Goal: Information Seeking & Learning: Learn about a topic

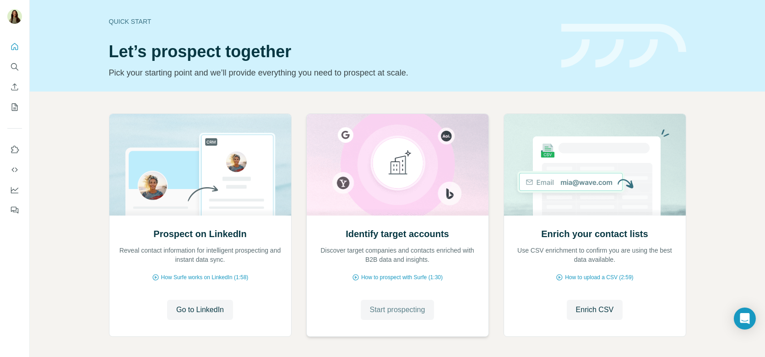
click at [387, 311] on span "Start prospecting" at bounding box center [397, 310] width 55 height 11
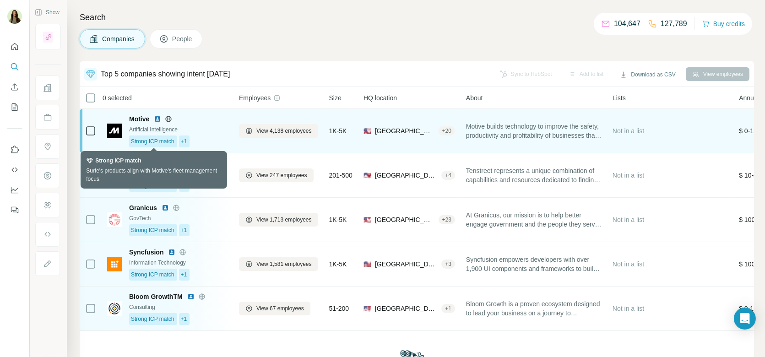
click at [175, 138] on span "Strong ICP match" at bounding box center [153, 141] width 44 height 8
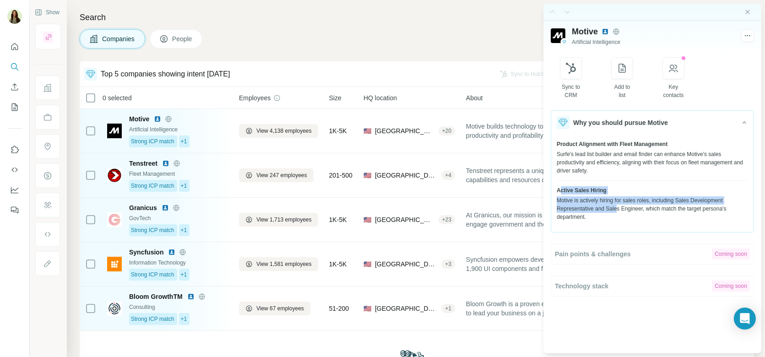
drag, startPoint x: 562, startPoint y: 187, endPoint x: 620, endPoint y: 210, distance: 62.5
click at [621, 211] on div "Active Sales Hiring Motive is actively hiring for sales roles, including Sales …" at bounding box center [652, 203] width 191 height 35
click at [620, 210] on div "Motive is actively hiring for sales roles, including Sales Development Represen…" at bounding box center [652, 209] width 191 height 25
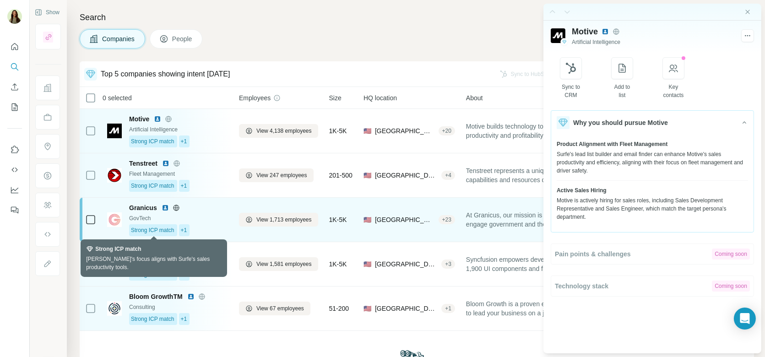
click at [177, 227] on div "Strong ICP match" at bounding box center [153, 230] width 48 height 12
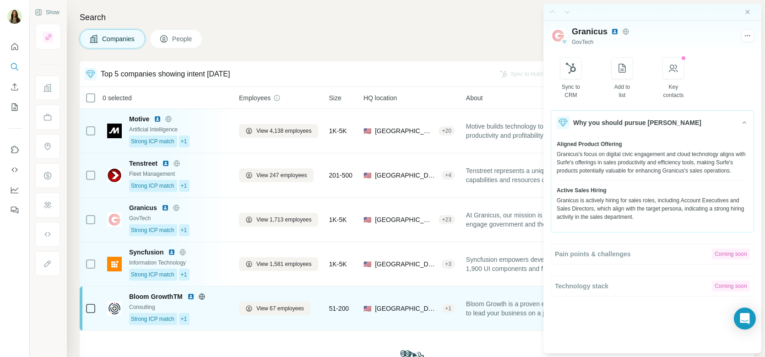
click at [203, 318] on div "Strong ICP match +1" at bounding box center [178, 319] width 99 height 12
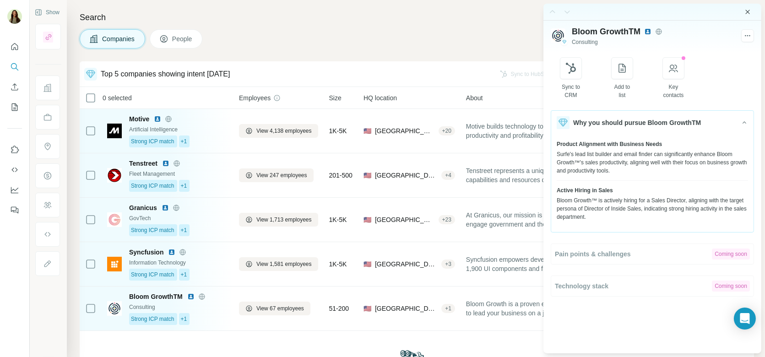
click at [750, 9] on icon "Close side panel" at bounding box center [747, 11] width 7 height 7
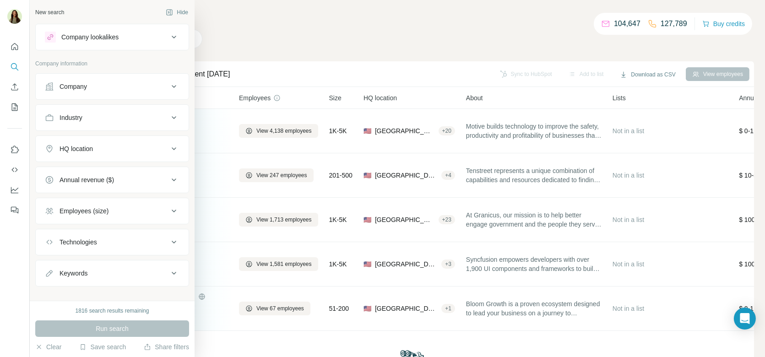
click at [70, 92] on button "Company" at bounding box center [112, 87] width 153 height 22
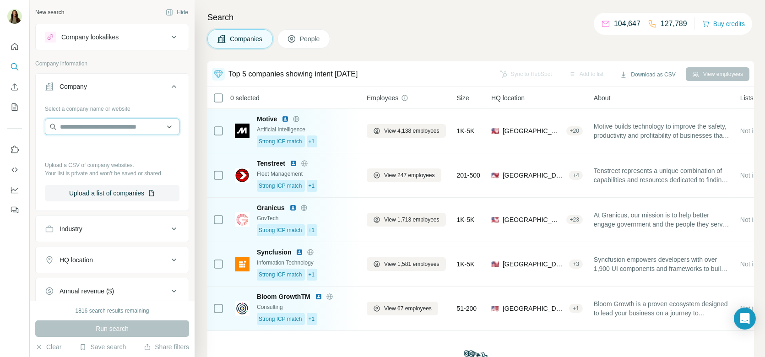
click at [91, 128] on input "text" at bounding box center [112, 127] width 135 height 16
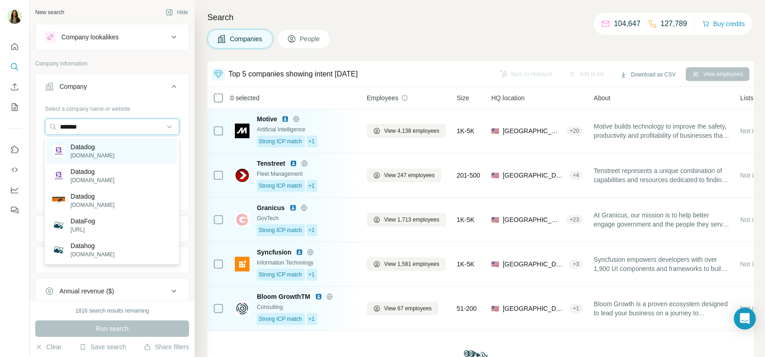
type input "*******"
click at [89, 157] on p "datadoghq.com" at bounding box center [93, 156] width 44 height 8
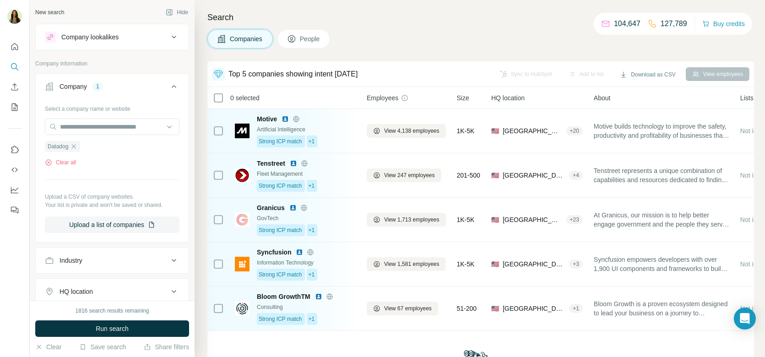
click at [90, 338] on div "1816 search results remaining Run search Clear Save search Share filters" at bounding box center [112, 329] width 165 height 56
click at [87, 327] on button "Run search" at bounding box center [112, 329] width 154 height 16
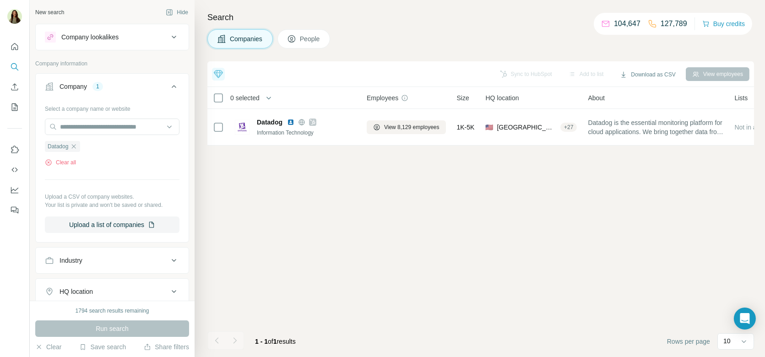
click at [303, 43] on span "People" at bounding box center [310, 38] width 21 height 9
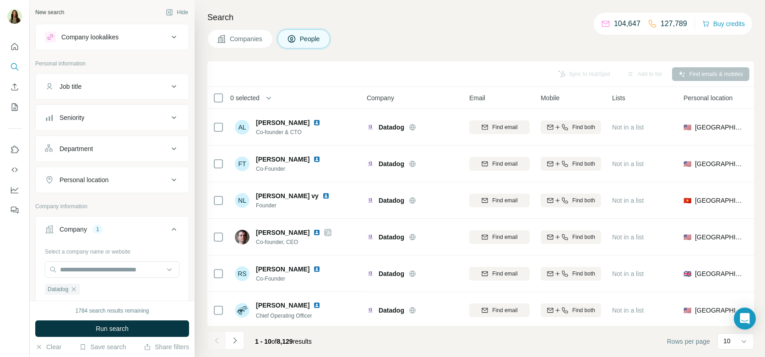
click at [114, 89] on div "Job title" at bounding box center [107, 86] width 124 height 9
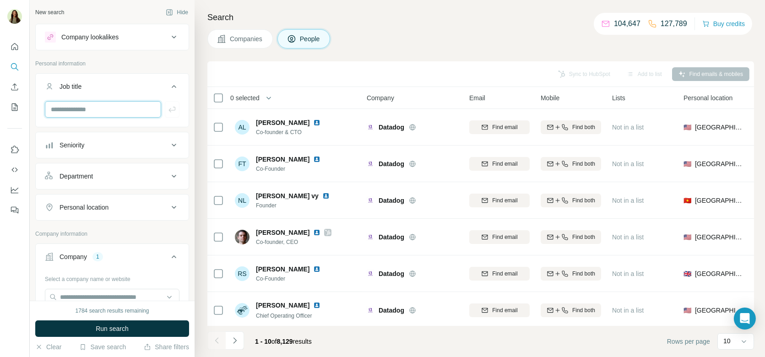
click at [96, 107] on input "text" at bounding box center [103, 109] width 116 height 16
type input "********"
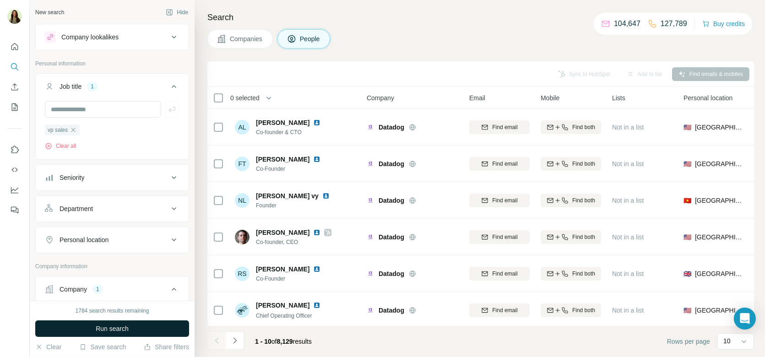
click at [120, 324] on span "Run search" at bounding box center [112, 328] width 33 height 9
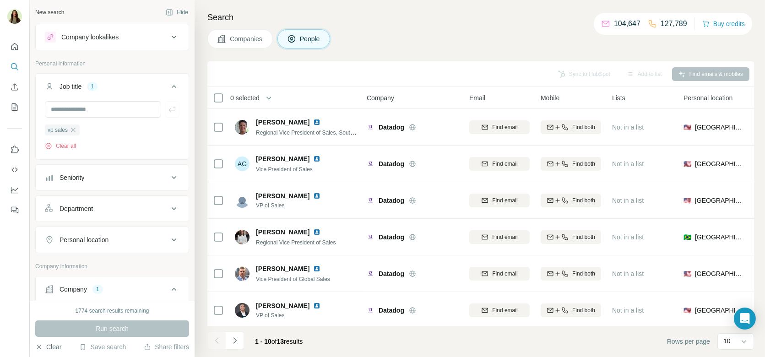
click at [59, 343] on button "Clear" at bounding box center [48, 347] width 26 height 9
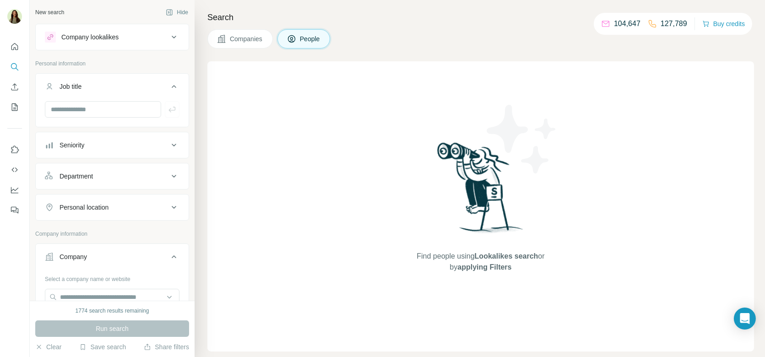
click at [102, 33] on div "Company lookalikes" at bounding box center [89, 37] width 57 height 9
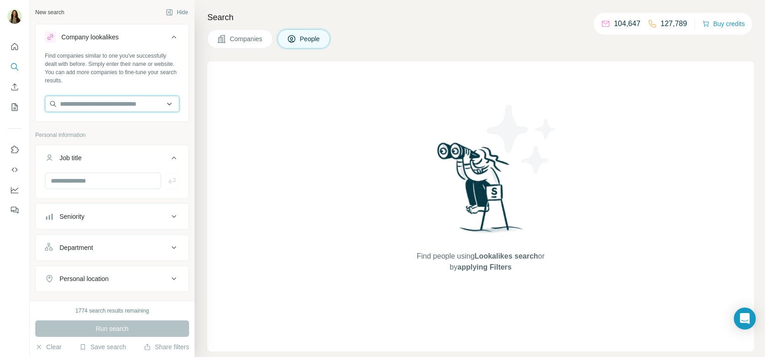
click at [75, 108] on input "text" at bounding box center [112, 104] width 135 height 16
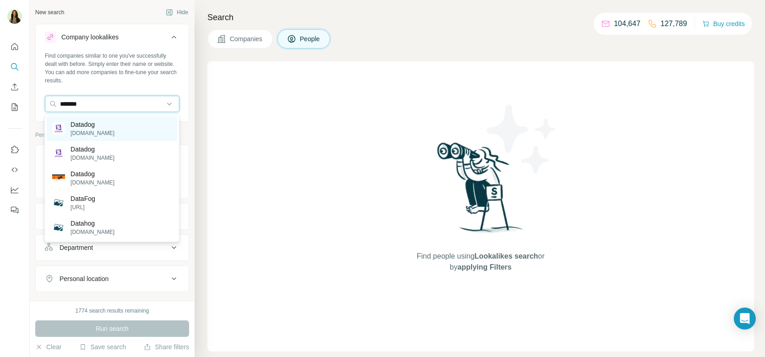
type input "*******"
click at [87, 123] on p "Datadog" at bounding box center [93, 124] width 44 height 9
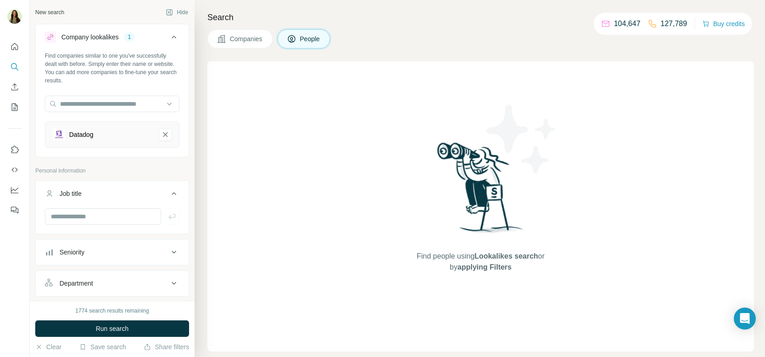
click at [104, 331] on span "Run search" at bounding box center [112, 328] width 33 height 9
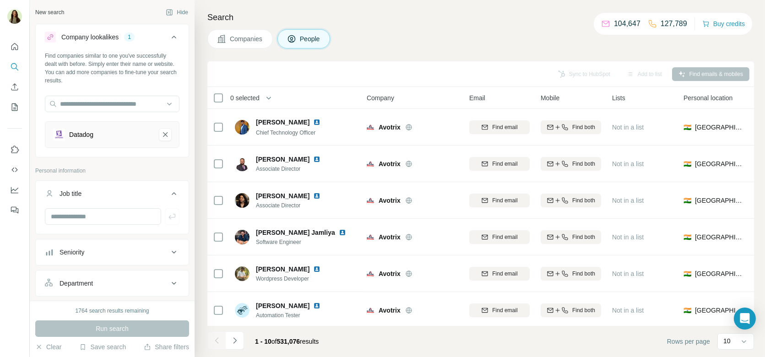
click at [235, 45] on button "Companies" at bounding box center [241, 38] width 66 height 19
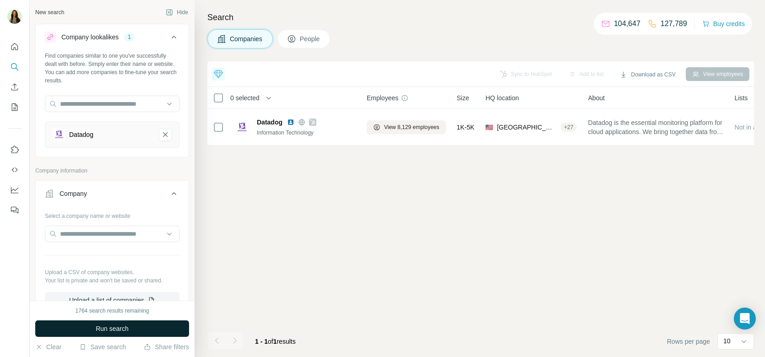
click at [108, 328] on span "Run search" at bounding box center [112, 328] width 33 height 9
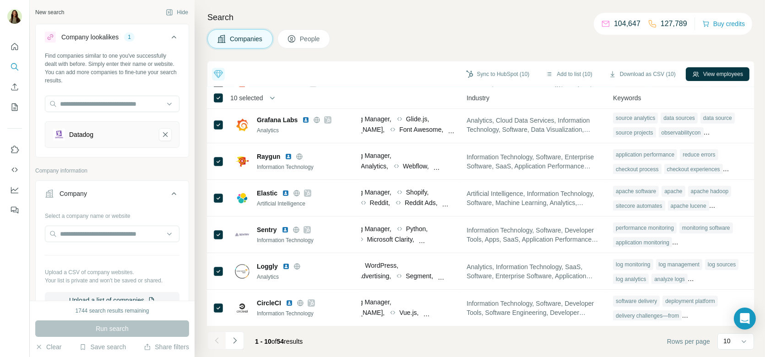
scroll to position [0, 624]
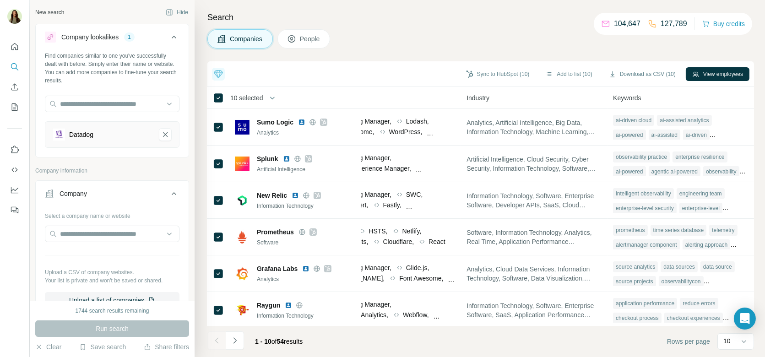
click at [295, 40] on icon at bounding box center [291, 38] width 9 height 9
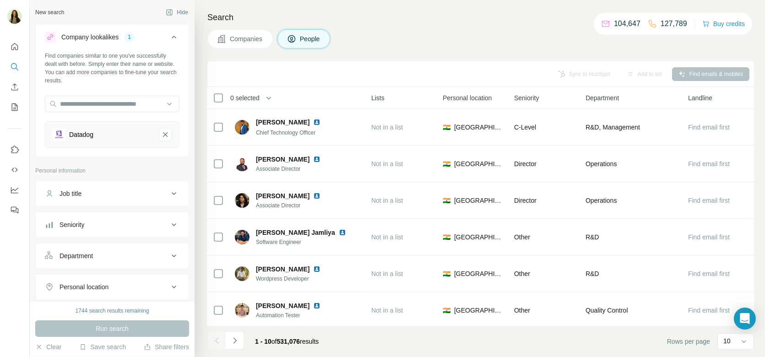
scroll to position [0, 240]
click at [306, 40] on span "People" at bounding box center [310, 38] width 21 height 9
click at [90, 204] on div "Job title" at bounding box center [112, 193] width 154 height 27
click at [90, 194] on div "Job title" at bounding box center [107, 193] width 124 height 9
click at [66, 210] on input "text" at bounding box center [103, 216] width 116 height 16
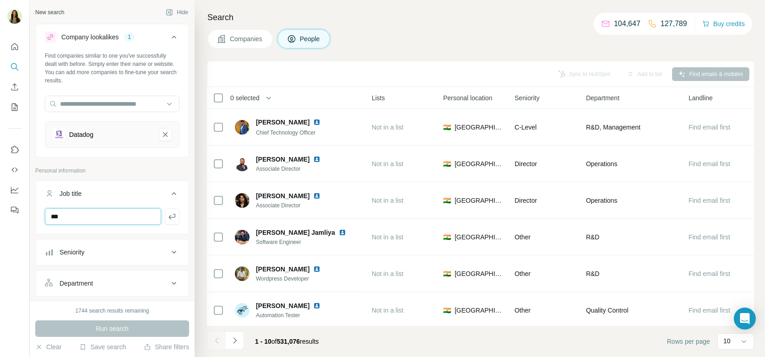
type input "***"
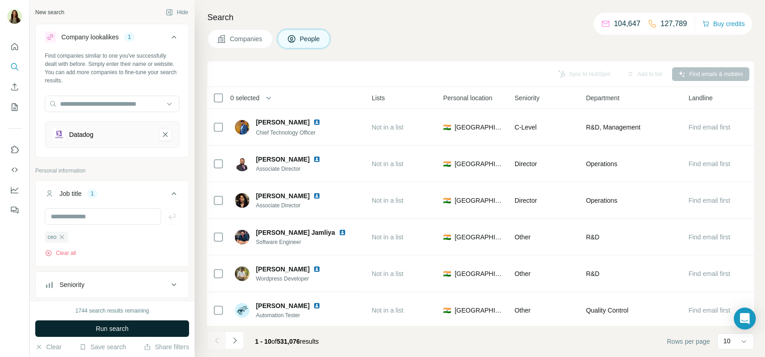
click at [106, 328] on span "Run search" at bounding box center [112, 328] width 33 height 9
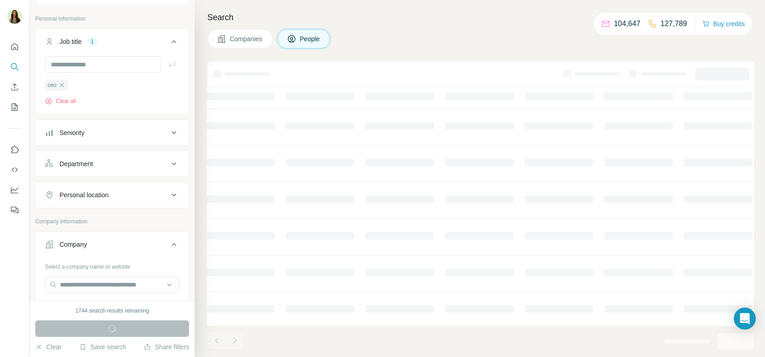
scroll to position [170, 0]
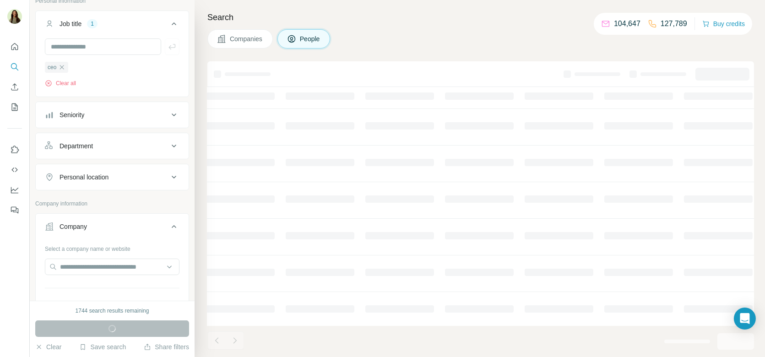
click at [108, 173] on div "Personal location" at bounding box center [84, 177] width 49 height 9
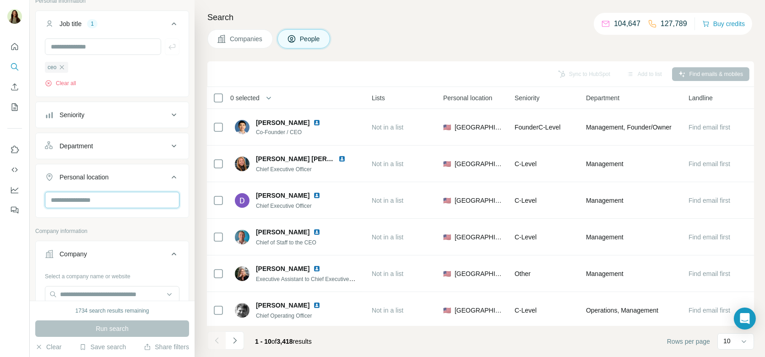
click at [89, 197] on input "text" at bounding box center [112, 200] width 135 height 16
type input "*****"
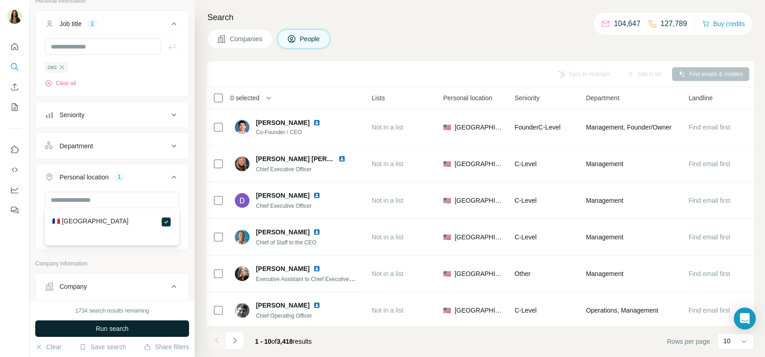
click at [134, 331] on button "Run search" at bounding box center [112, 329] width 154 height 16
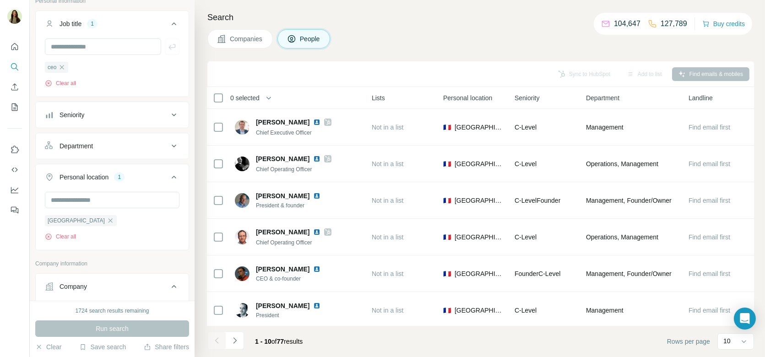
scroll to position [171, 0]
click at [118, 109] on div "Seniority" at bounding box center [107, 113] width 124 height 9
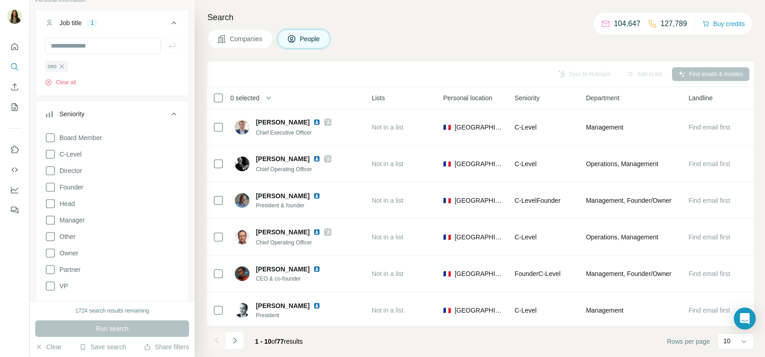
click at [175, 109] on icon at bounding box center [174, 114] width 11 height 11
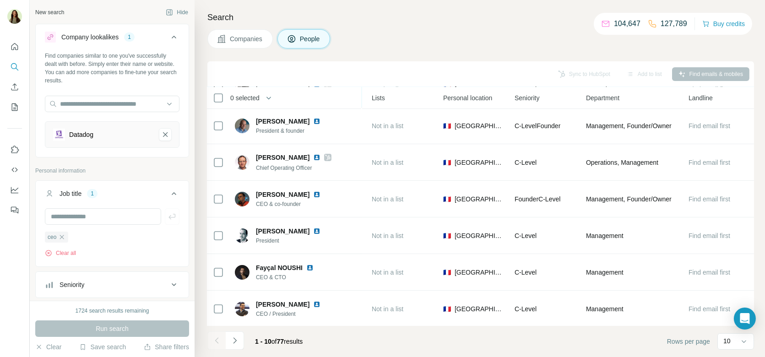
scroll to position [0, 240]
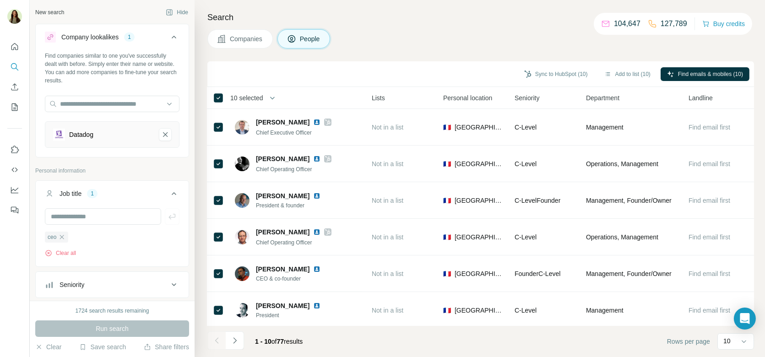
click at [257, 39] on span "Companies" at bounding box center [246, 38] width 33 height 9
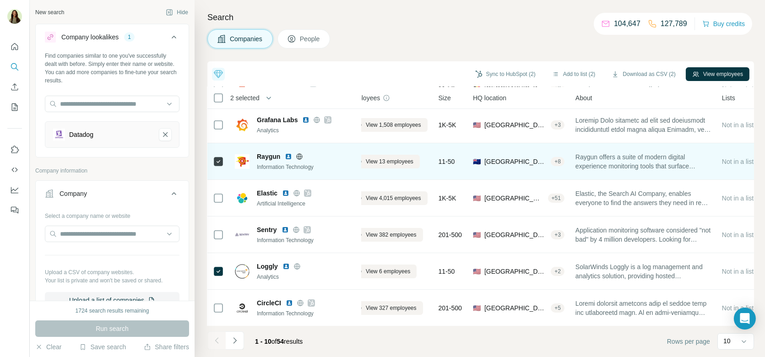
scroll to position [149, 0]
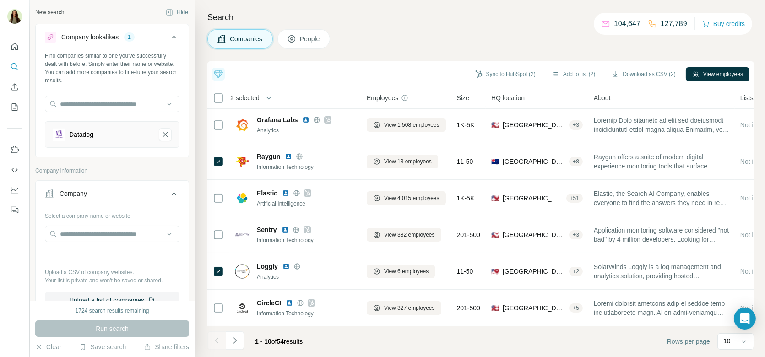
click at [295, 33] on button "People" at bounding box center [304, 38] width 53 height 19
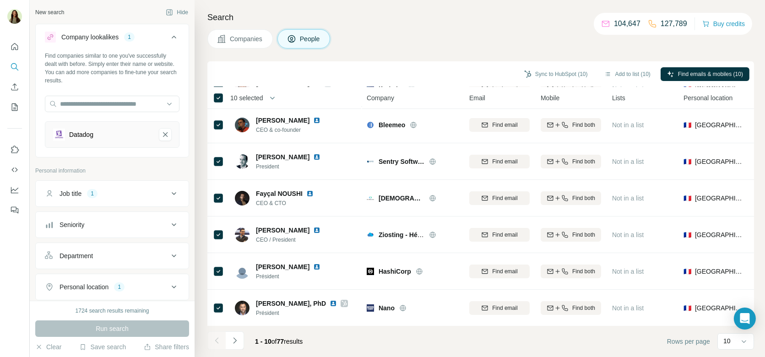
click at [252, 33] on button "Companies" at bounding box center [241, 38] width 66 height 19
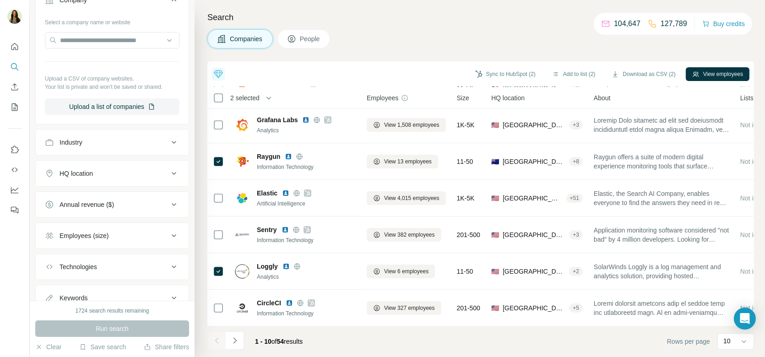
scroll to position [199, 0]
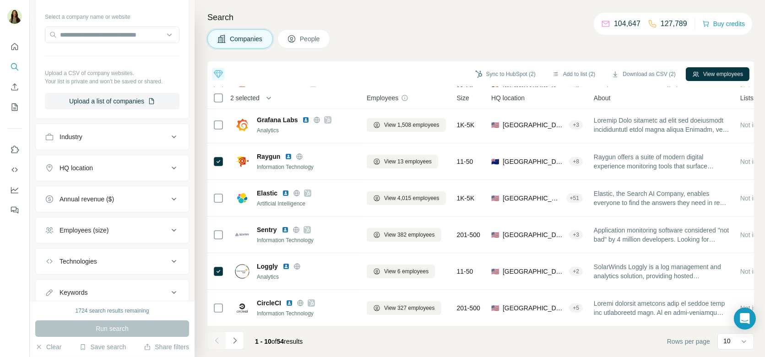
click at [293, 37] on icon at bounding box center [292, 39] width 5 height 5
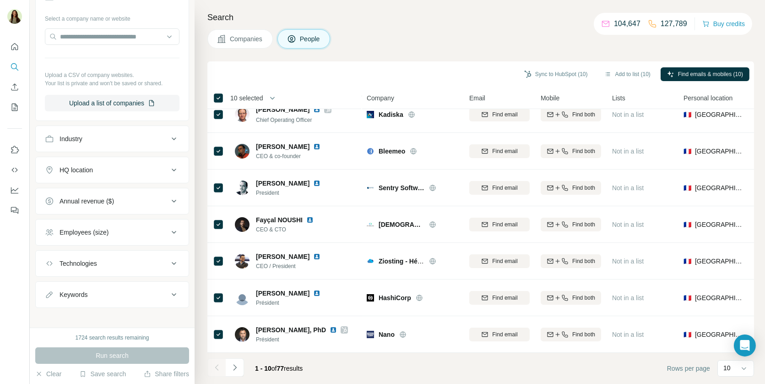
scroll to position [122, 0]
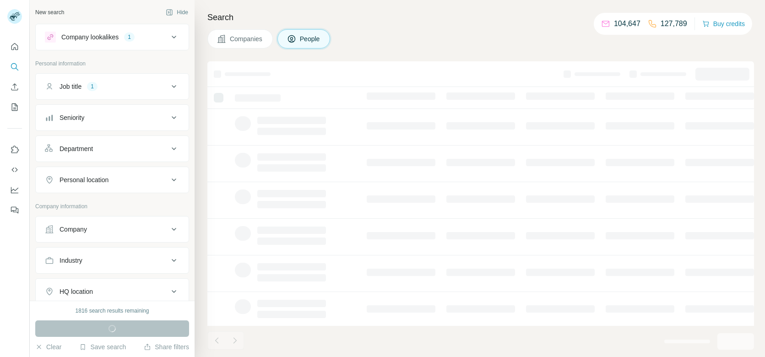
click at [139, 89] on div "Job title 1" at bounding box center [107, 86] width 124 height 9
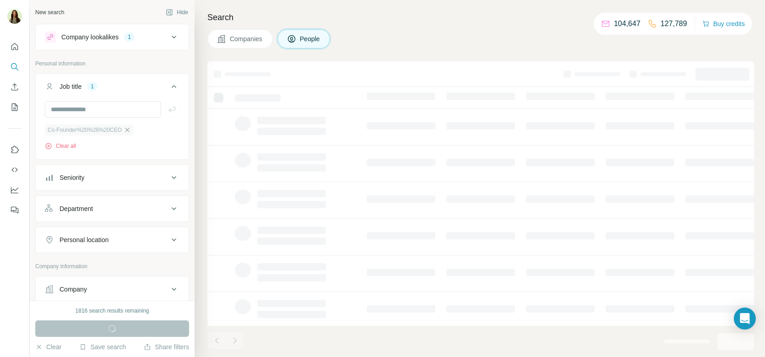
click at [129, 131] on icon "button" at bounding box center [127, 129] width 7 height 7
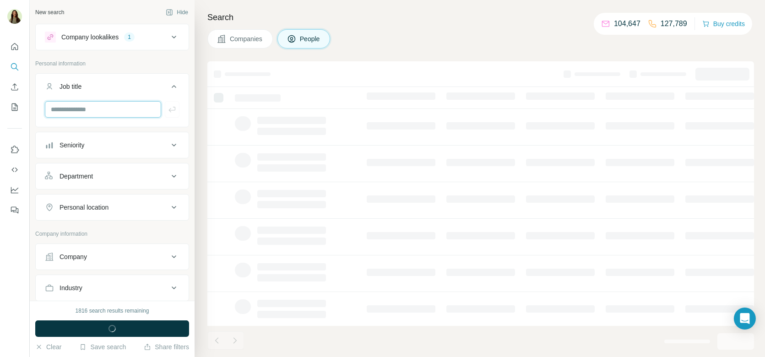
click at [122, 114] on input "text" at bounding box center [103, 109] width 116 height 16
type input "***"
click at [171, 115] on button "button" at bounding box center [172, 109] width 15 height 16
click at [131, 111] on input "text" at bounding box center [103, 109] width 116 height 16
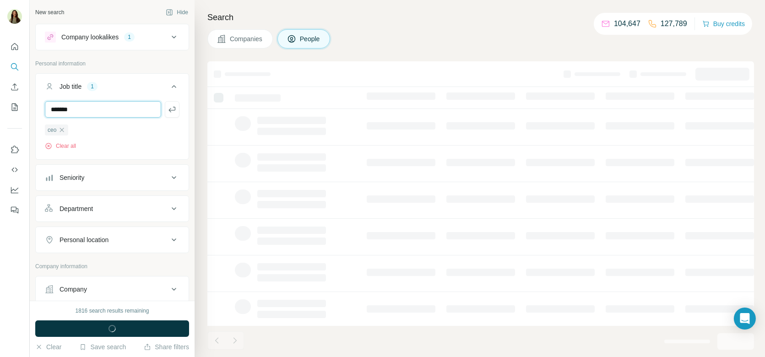
type input "*******"
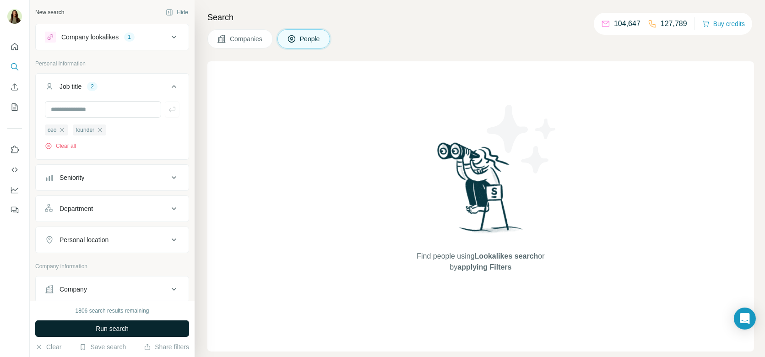
click at [107, 333] on span "Run search" at bounding box center [112, 328] width 33 height 9
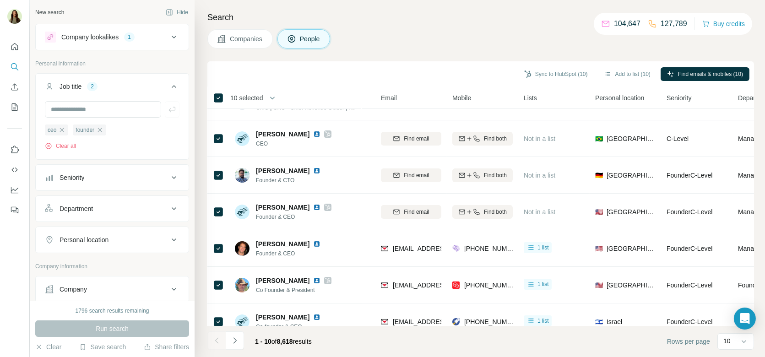
scroll to position [1, 0]
click at [118, 176] on div "Seniority" at bounding box center [107, 176] width 124 height 9
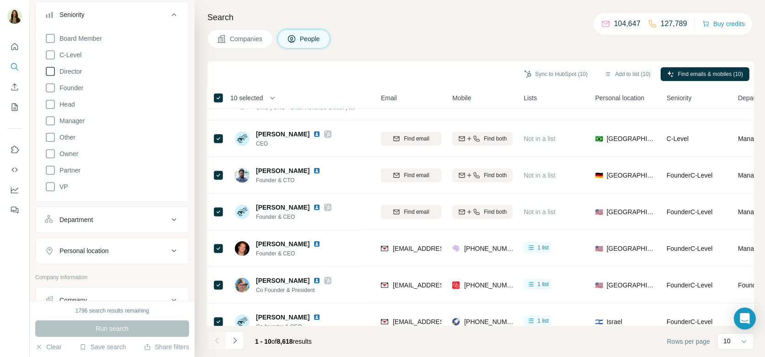
scroll to position [184, 0]
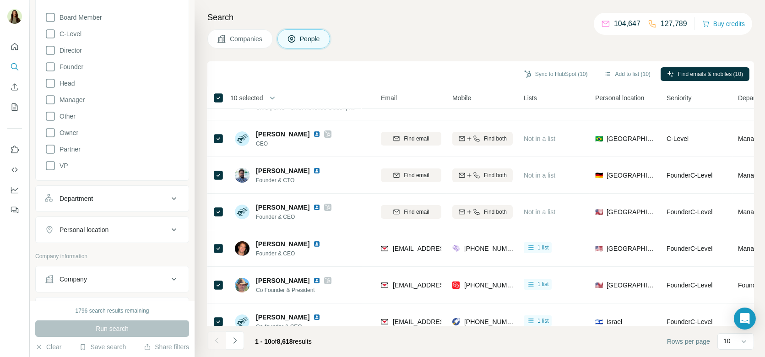
click at [91, 189] on button "Department" at bounding box center [112, 199] width 153 height 22
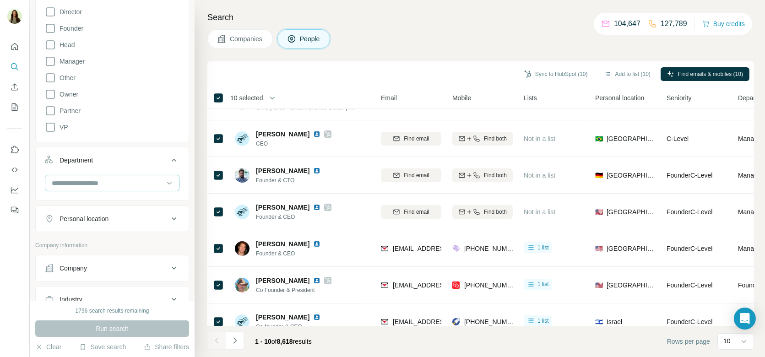
scroll to position [225, 0]
click at [89, 176] on input at bounding box center [107, 181] width 113 height 10
click at [107, 168] on button "Department" at bounding box center [112, 160] width 153 height 26
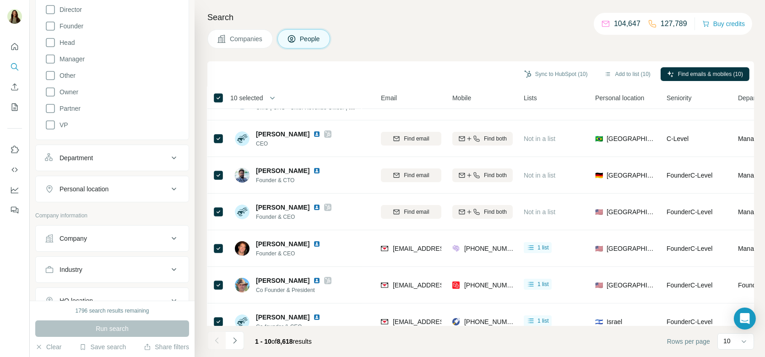
click at [109, 192] on button "Personal location" at bounding box center [112, 189] width 153 height 22
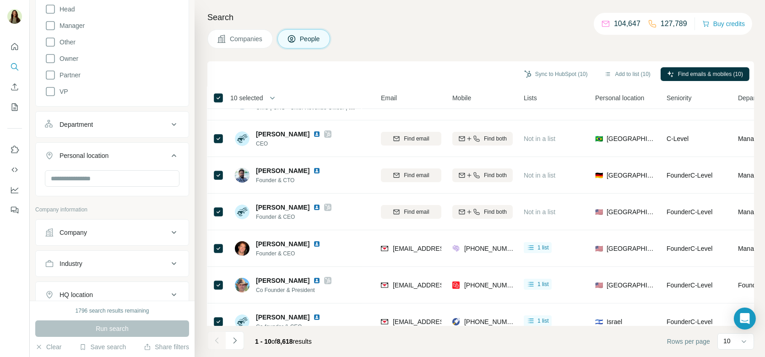
scroll to position [271, 0]
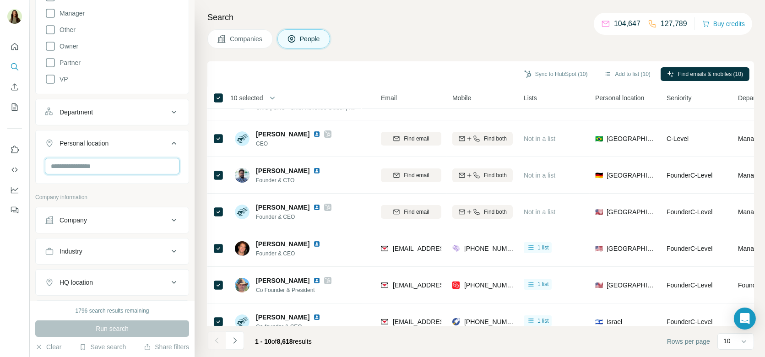
click at [98, 165] on input "text" at bounding box center [112, 166] width 135 height 16
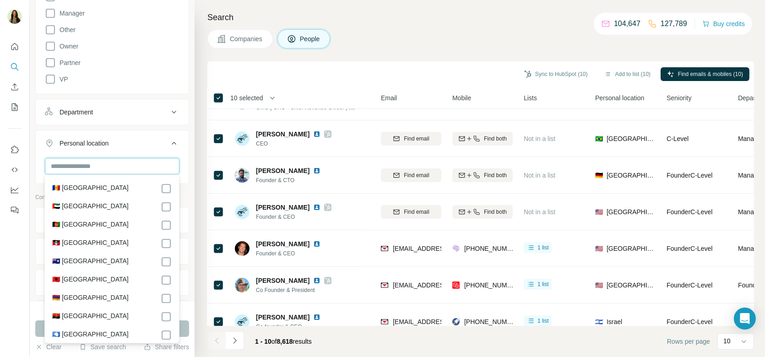
click at [103, 162] on input "text" at bounding box center [112, 166] width 135 height 16
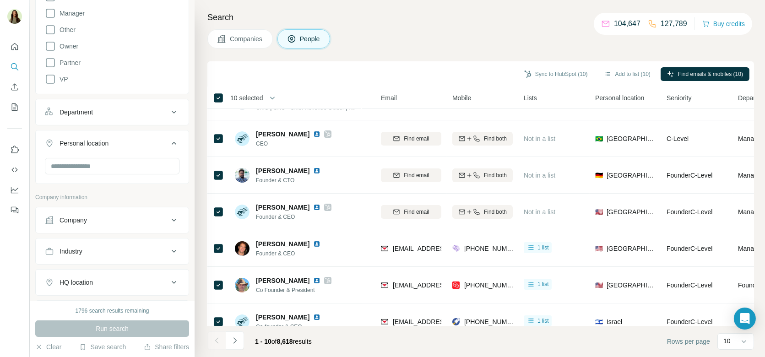
click at [104, 142] on div "Personal location" at bounding box center [84, 143] width 49 height 9
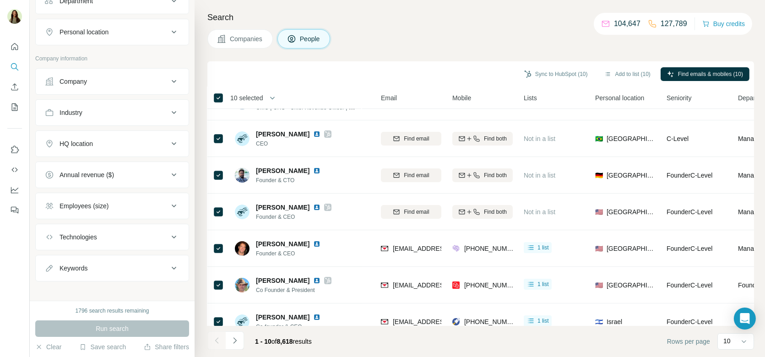
scroll to position [383, 0]
click at [77, 143] on div "HQ location" at bounding box center [76, 142] width 33 height 9
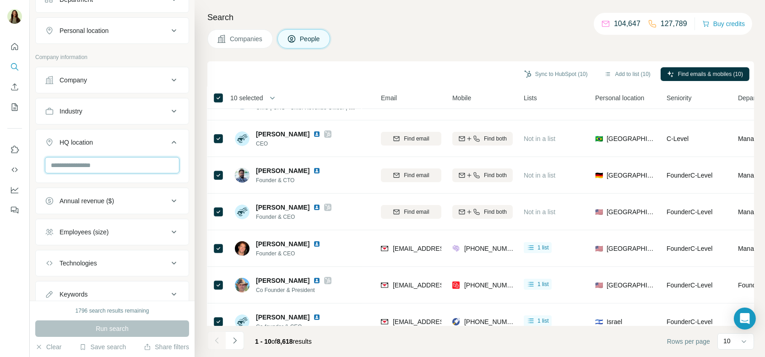
click at [74, 166] on input "text" at bounding box center [112, 165] width 135 height 16
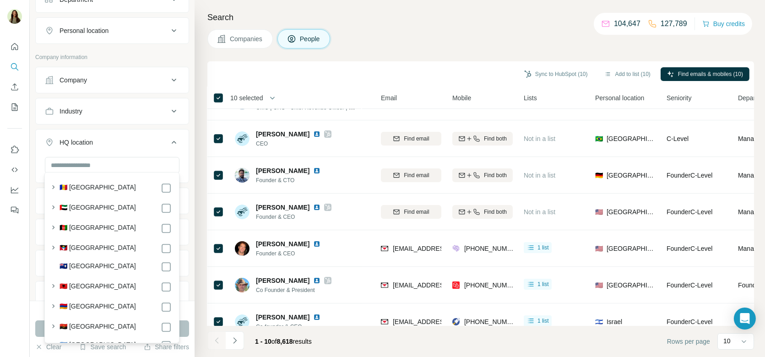
click at [93, 150] on button "HQ location" at bounding box center [112, 144] width 153 height 26
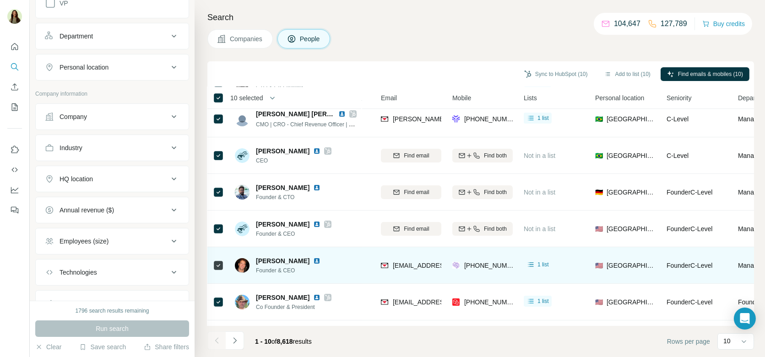
scroll to position [54, 88]
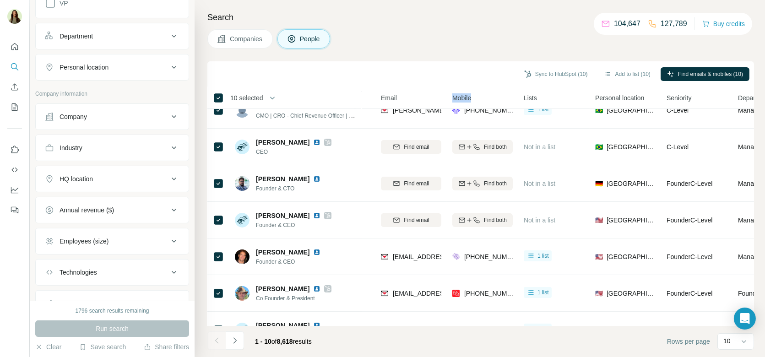
drag, startPoint x: 452, startPoint y: 98, endPoint x: 486, endPoint y: 98, distance: 33.9
click at [486, 98] on div "Mobile" at bounding box center [483, 98] width 60 height 11
drag, startPoint x: 522, startPoint y: 99, endPoint x: 517, endPoint y: 100, distance: 4.6
click at [534, 100] on th "Lists" at bounding box center [554, 98] width 71 height 22
click at [509, 94] on div "Mobile" at bounding box center [483, 98] width 60 height 11
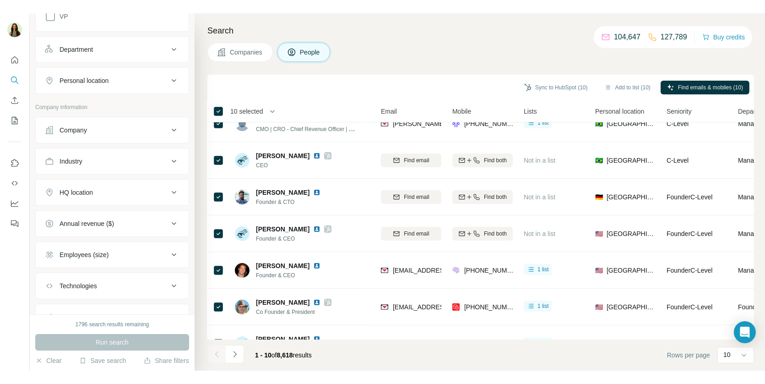
scroll to position [383, 0]
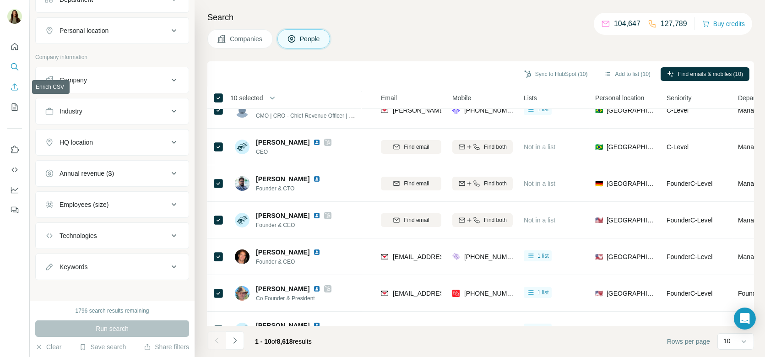
click at [11, 86] on icon "Enrich CSV" at bounding box center [14, 86] width 9 height 9
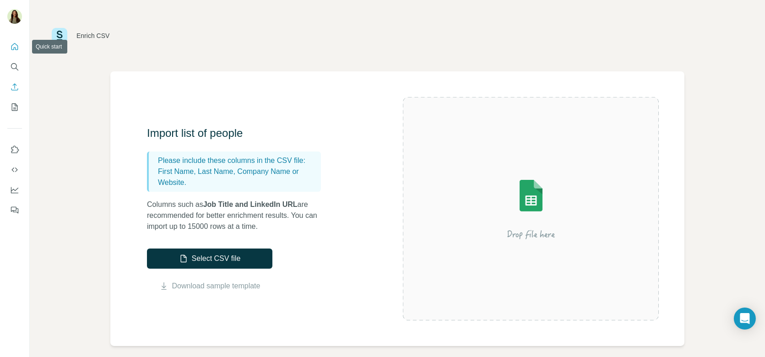
click at [17, 47] on icon "Quick start" at bounding box center [14, 46] width 9 height 9
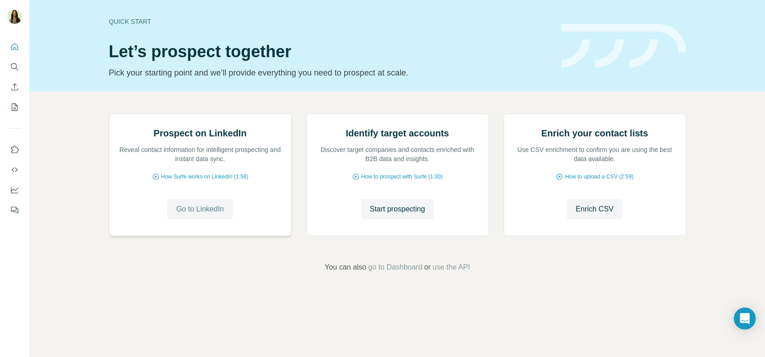
click at [197, 215] on span "Go to LinkedIn" at bounding box center [200, 209] width 48 height 11
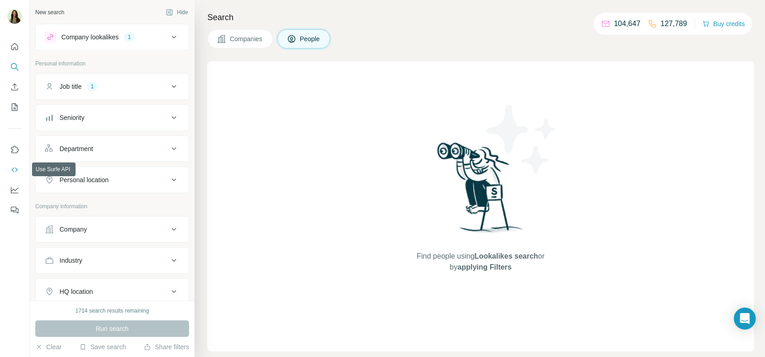
click at [13, 166] on icon "Use Surfe API" at bounding box center [14, 169] width 9 height 9
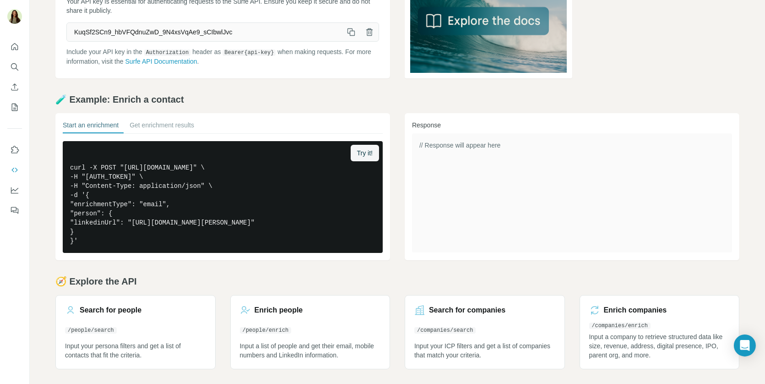
scroll to position [78, 0]
